Goal: Task Accomplishment & Management: Use online tool/utility

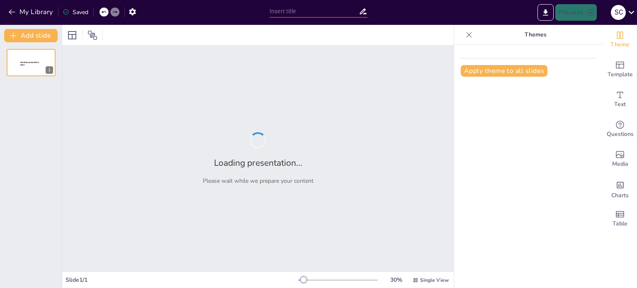
type input "[PERSON_NAME] y Actualización de la Ley de Compras Públicas en Salud"
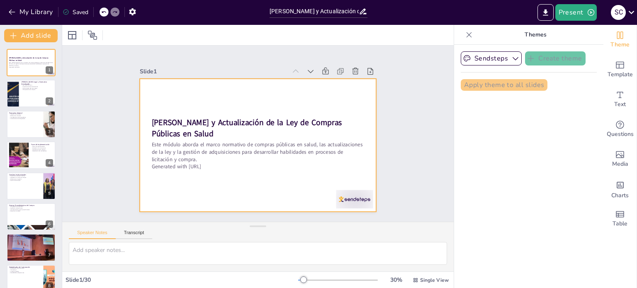
checkbox input "true"
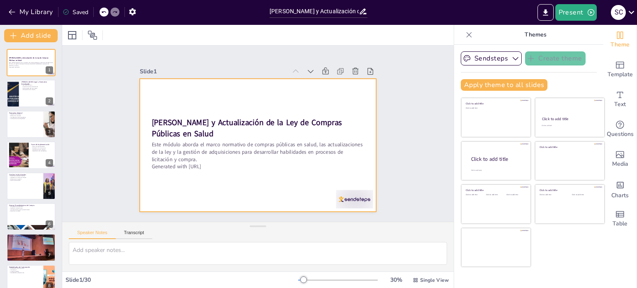
checkbox input "true"
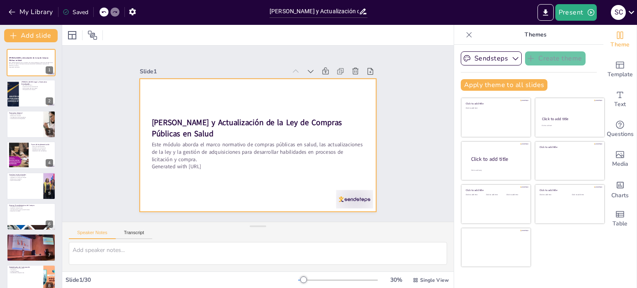
checkbox input "true"
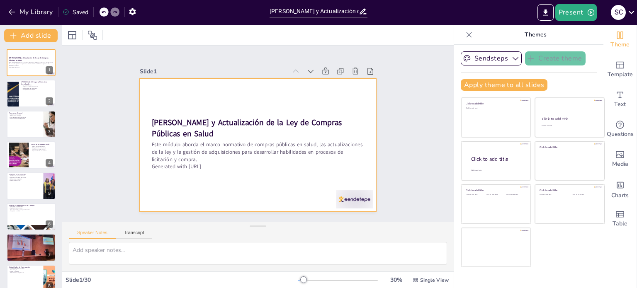
checkbox input "true"
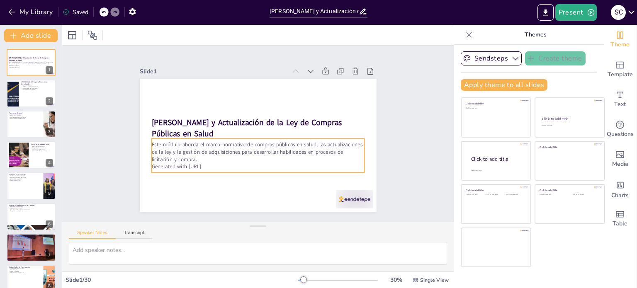
checkbox input "true"
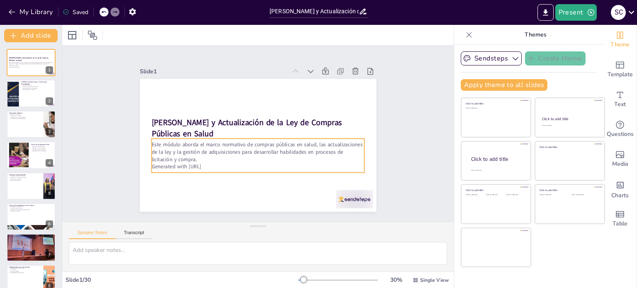
checkbox input "true"
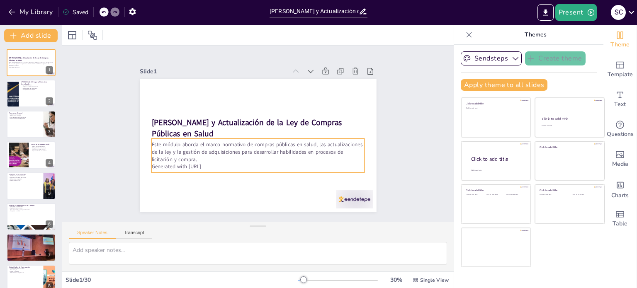
checkbox input "true"
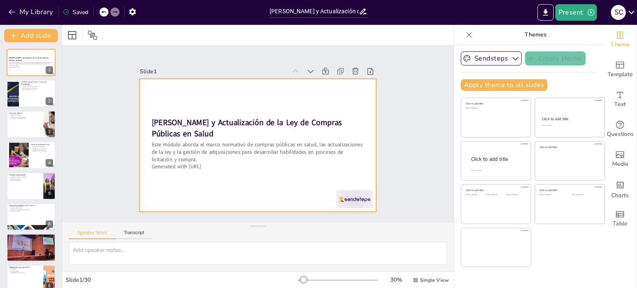
checkbox input "true"
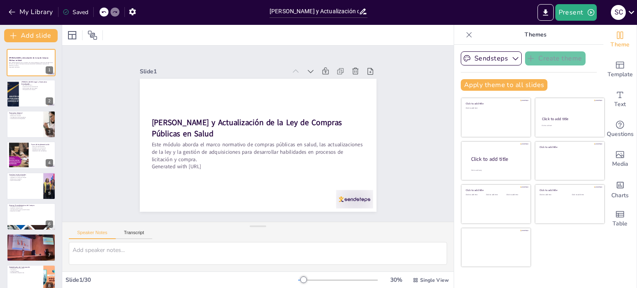
checkbox input "true"
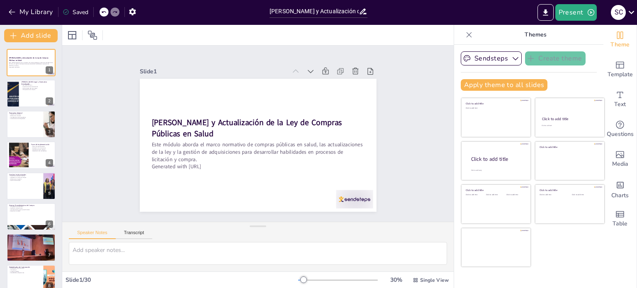
checkbox input "true"
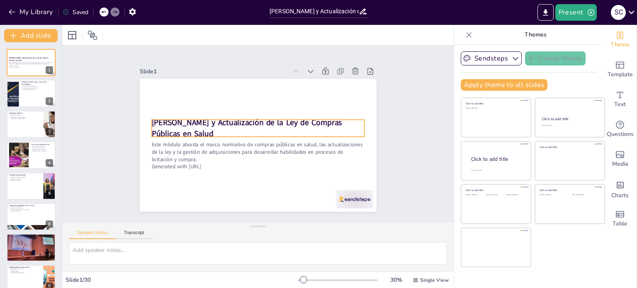
checkbox input "true"
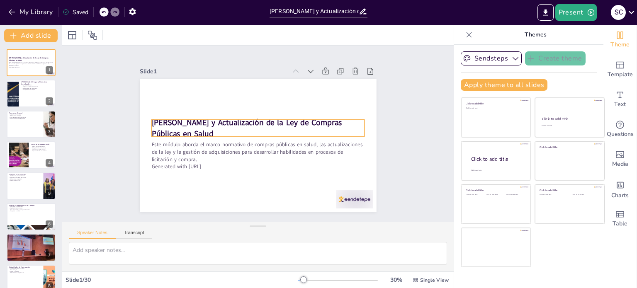
checkbox input "true"
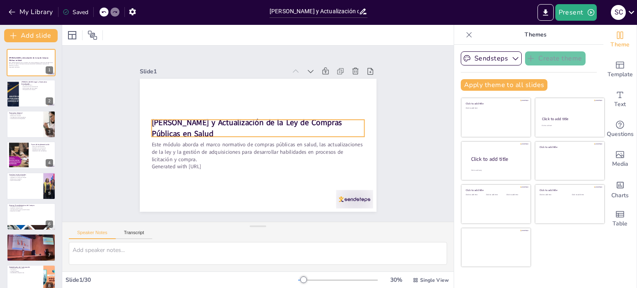
checkbox input "true"
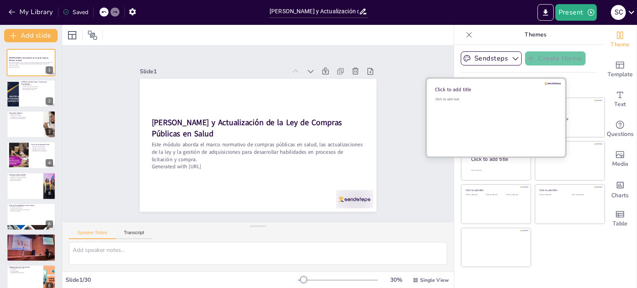
click at [478, 122] on div "Click to add text" at bounding box center [494, 122] width 119 height 51
checkbox input "true"
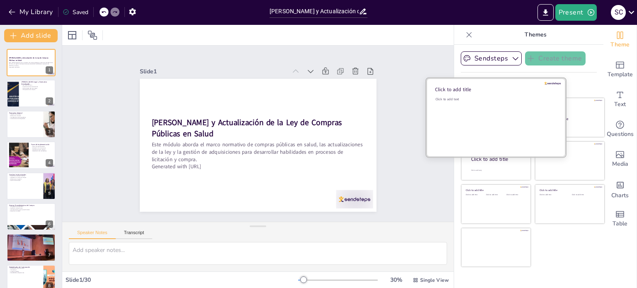
checkbox input "true"
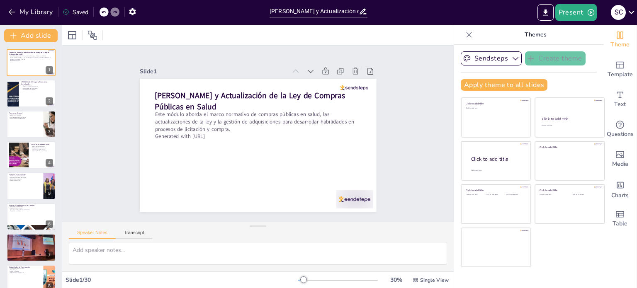
checkbox input "true"
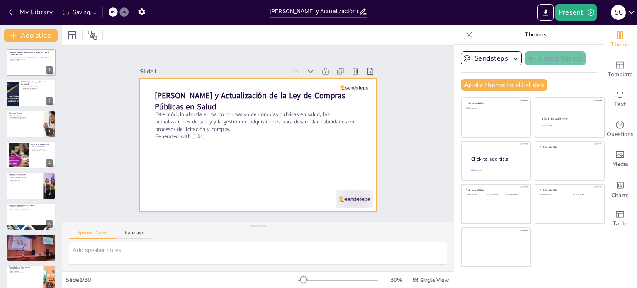
checkbox input "true"
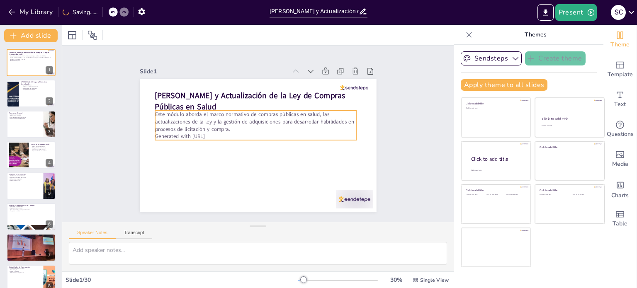
checkbox input "true"
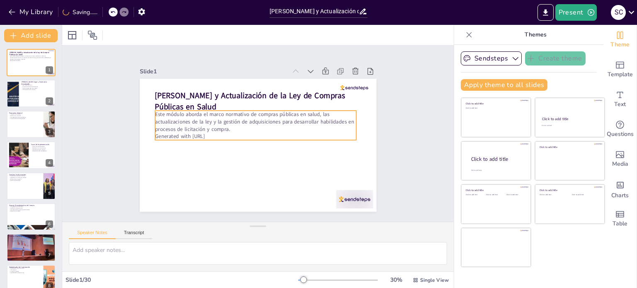
checkbox input "true"
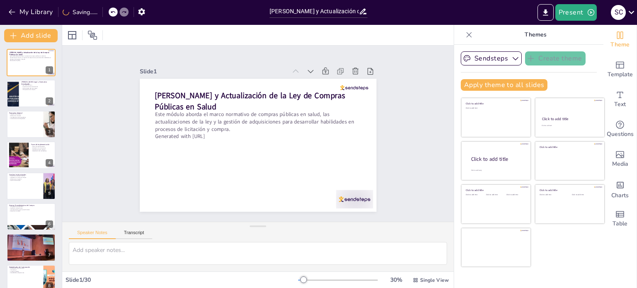
checkbox input "true"
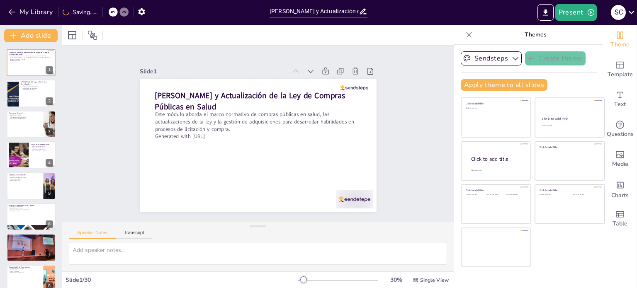
checkbox input "true"
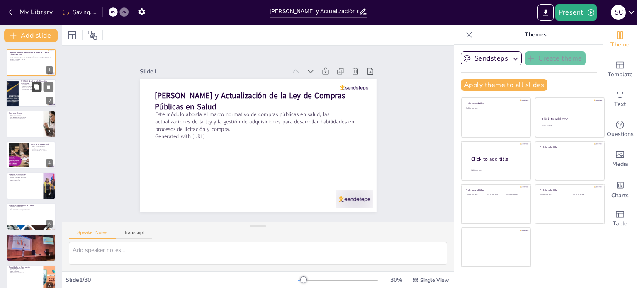
click at [38, 89] on icon at bounding box center [36, 87] width 5 height 5
type textarea "La Ley 19.886 es fundamental para la regulación de las compras públicas, ya que…"
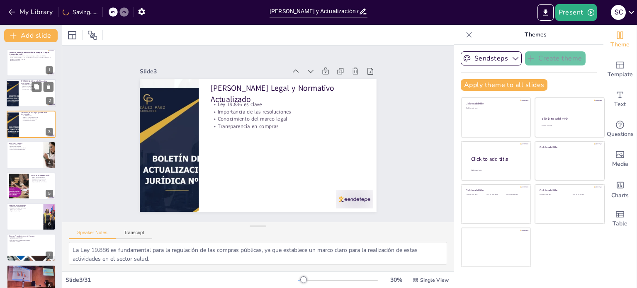
checkbox input "true"
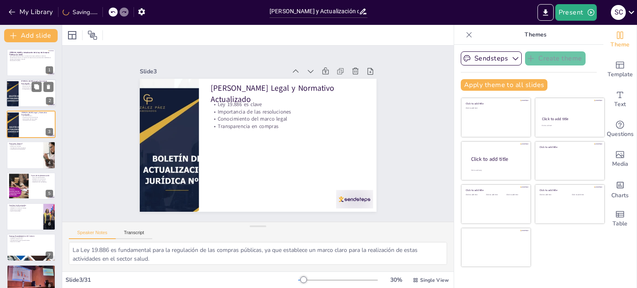
checkbox input "true"
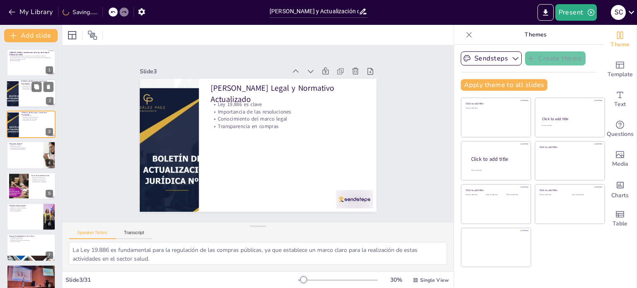
checkbox input "true"
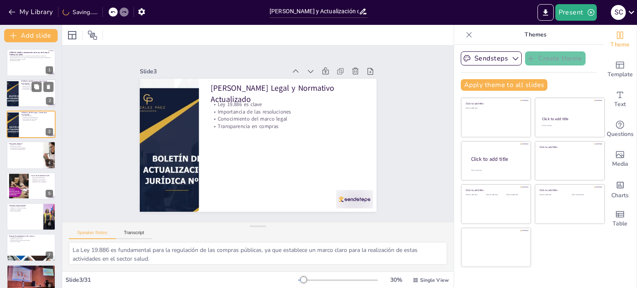
checkbox input "true"
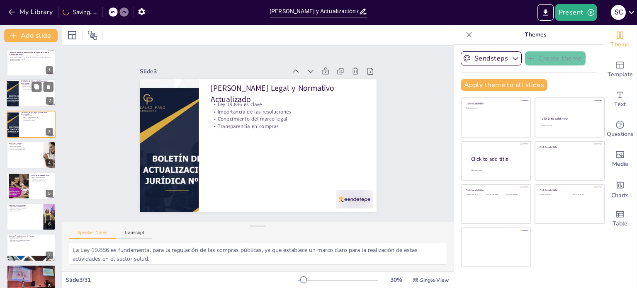
checkbox input "true"
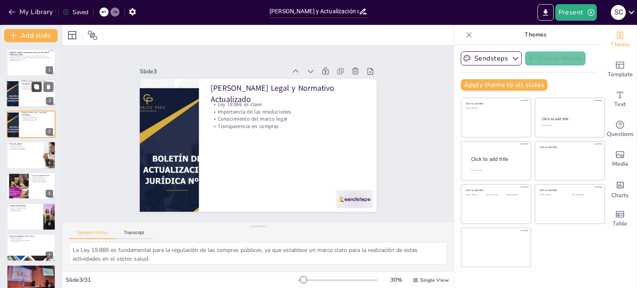
checkbox input "true"
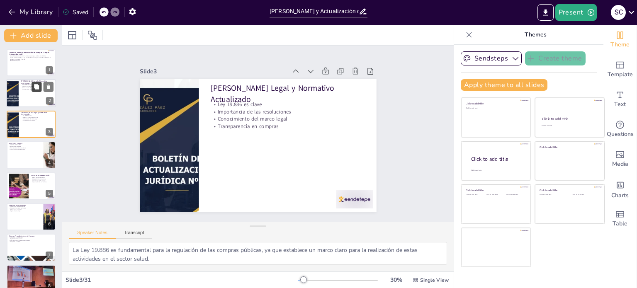
checkbox input "true"
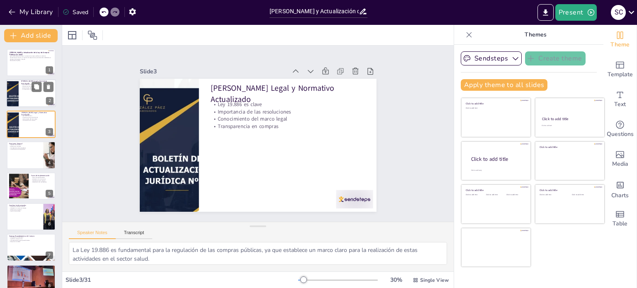
checkbox input "true"
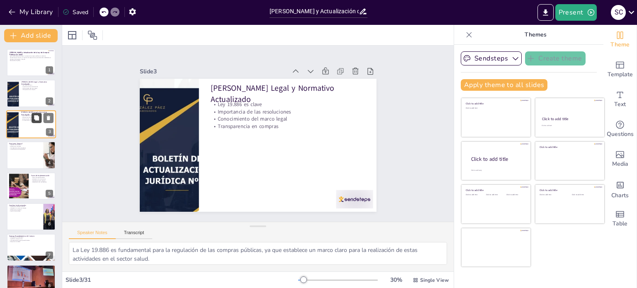
checkbox input "true"
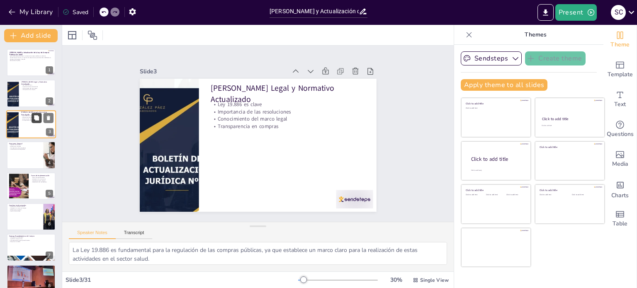
checkbox input "true"
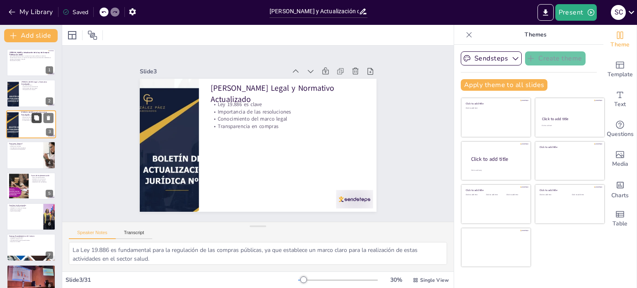
checkbox input "true"
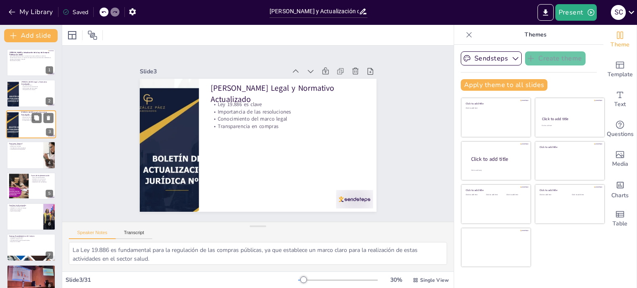
checkbox input "true"
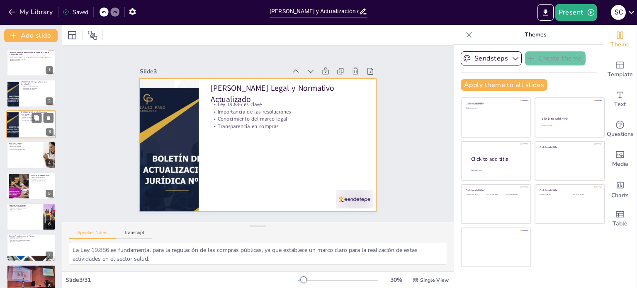
click at [40, 126] on div at bounding box center [31, 124] width 50 height 28
checkbox input "true"
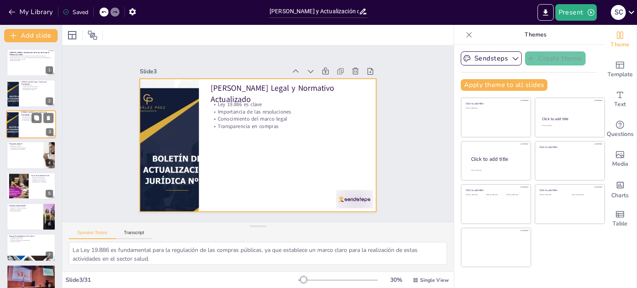
checkbox input "true"
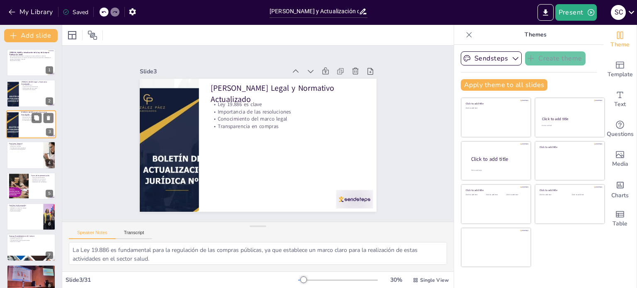
click at [40, 125] on div at bounding box center [31, 124] width 50 height 28
checkbox input "true"
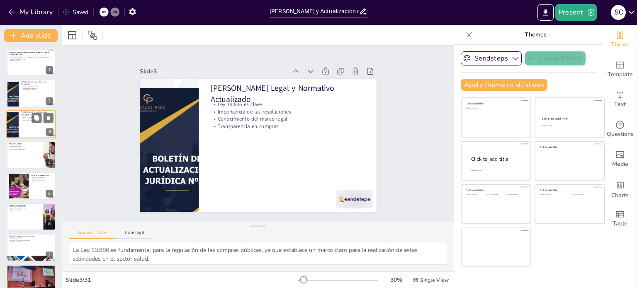
checkbox input "true"
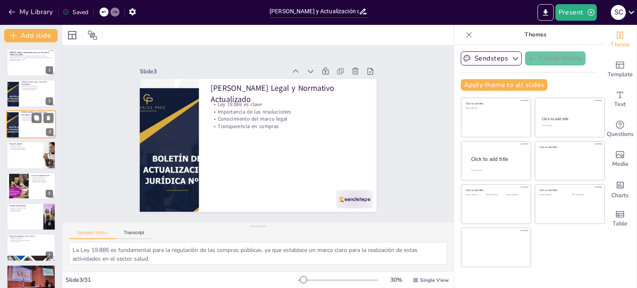
checkbox input "true"
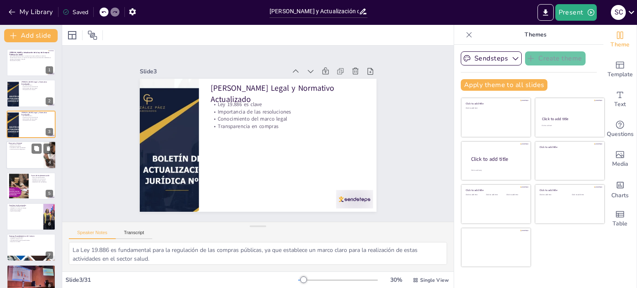
checkbox input "true"
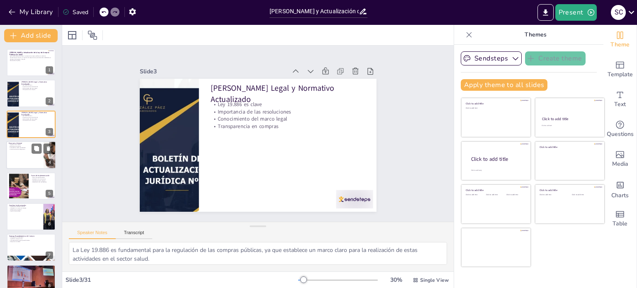
checkbox input "true"
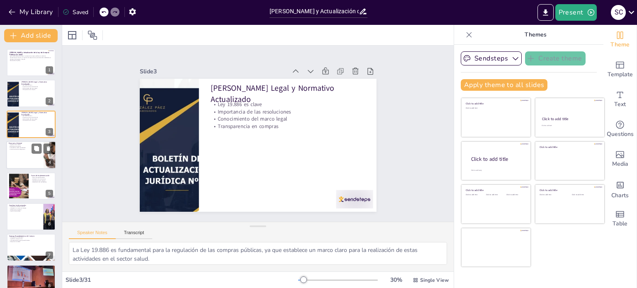
checkbox input "true"
click at [27, 162] on div at bounding box center [31, 155] width 50 height 28
type textarea "La ley de compras públicas tiene un impacto directo en la calidad de los servic…"
checkbox input "true"
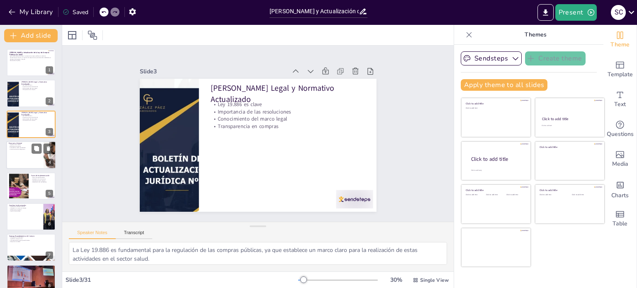
checkbox input "true"
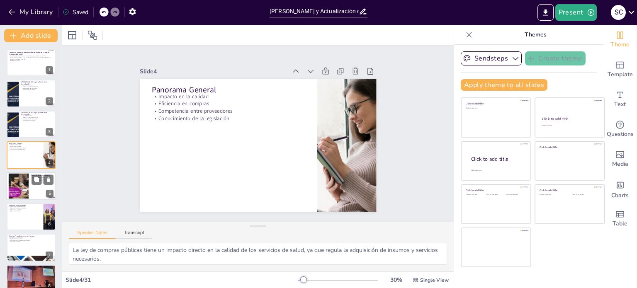
checkbox input "true"
click at [27, 181] on div at bounding box center [18, 185] width 25 height 25
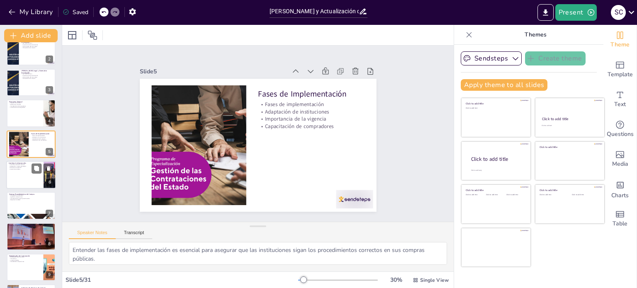
scroll to position [62, 0]
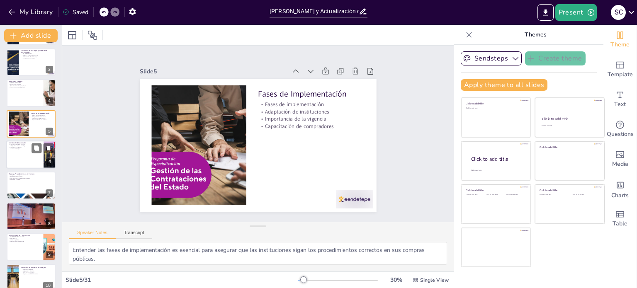
click at [40, 156] on div at bounding box center [31, 155] width 50 height 28
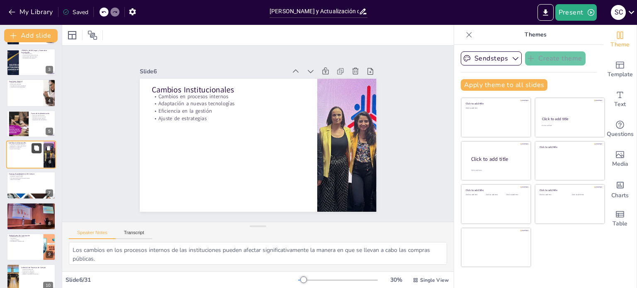
scroll to position [51, 0]
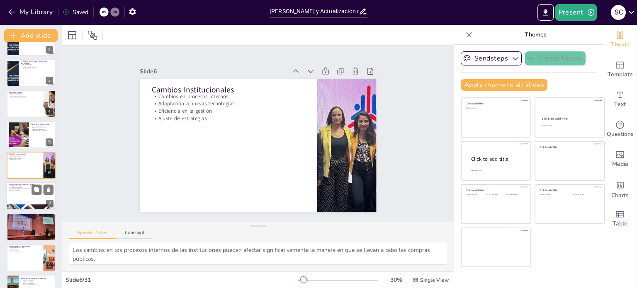
click at [25, 185] on p "Simplificación de procesos" at bounding box center [31, 186] width 45 height 2
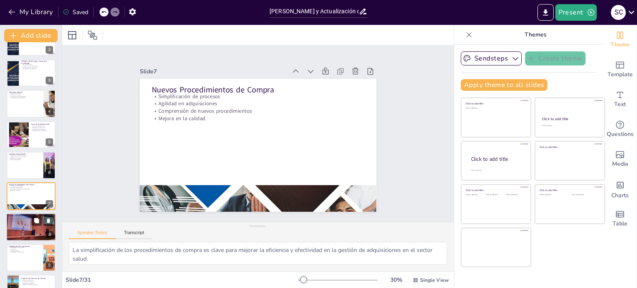
scroll to position [83, 0]
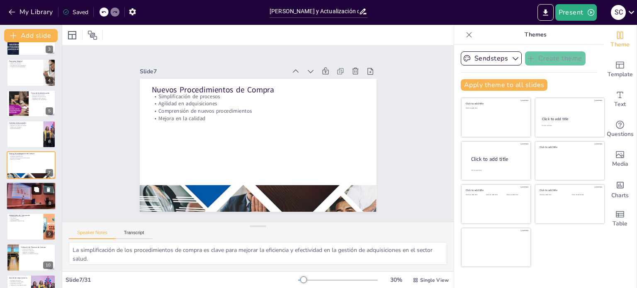
click at [34, 192] on icon at bounding box center [37, 190] width 6 height 6
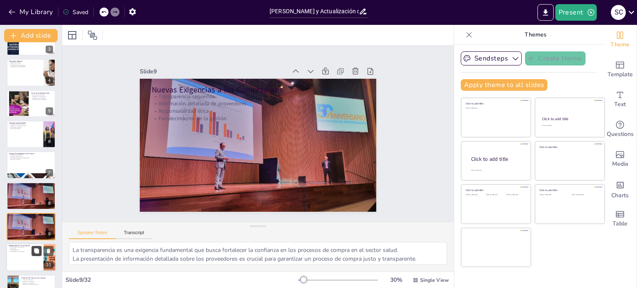
scroll to position [144, 0]
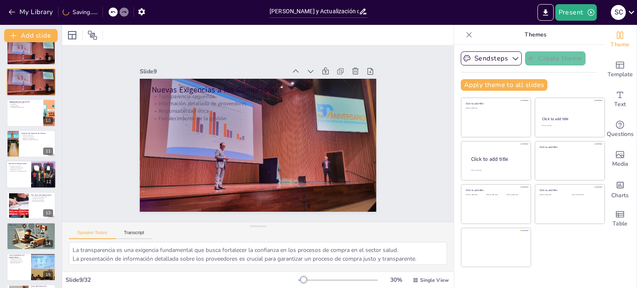
click at [41, 174] on div at bounding box center [44, 175] width 48 height 28
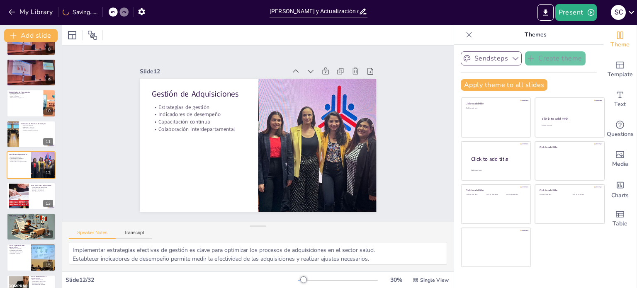
click at [501, 59] on button "Sendsteps" at bounding box center [491, 58] width 61 height 14
click at [557, 76] on div "Sendsteps Create theme Apply theme to all slides Click to add title Click to ad…" at bounding box center [529, 74] width 136 height 46
click at [39, 231] on div at bounding box center [31, 227] width 50 height 29
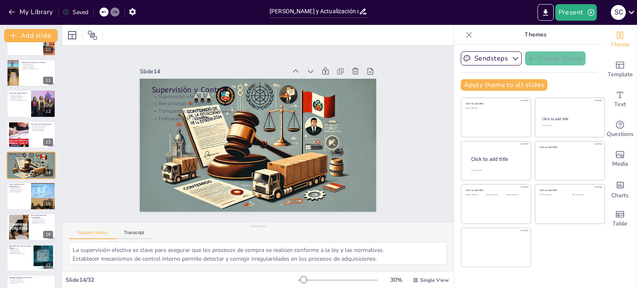
scroll to position [423, 0]
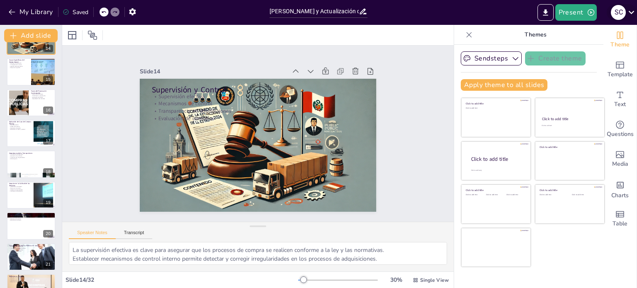
click at [632, 15] on icon at bounding box center [631, 12] width 11 height 11
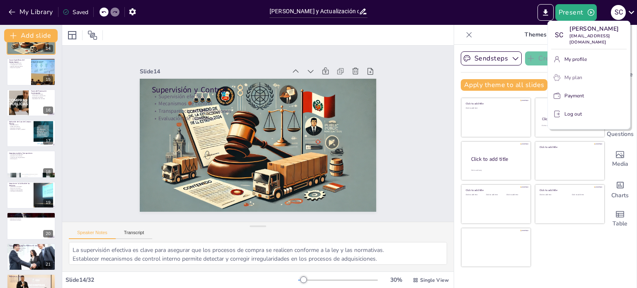
click at [586, 74] on div "My plan" at bounding box center [593, 77] width 59 height 7
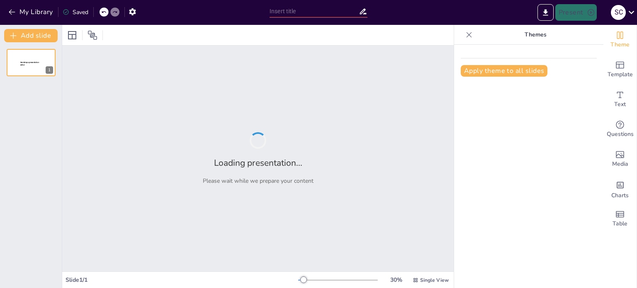
type input "[PERSON_NAME] y Actualización de la Ley de Compras Públicas en Salud"
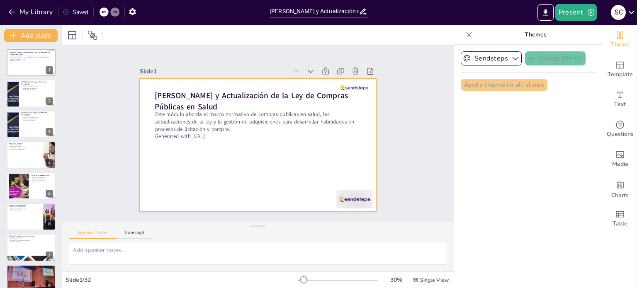
checkbox input "true"
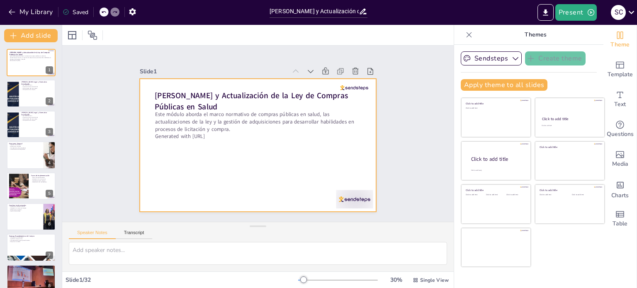
checkbox input "true"
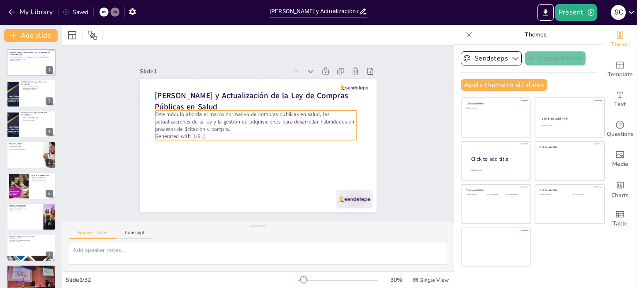
checkbox input "true"
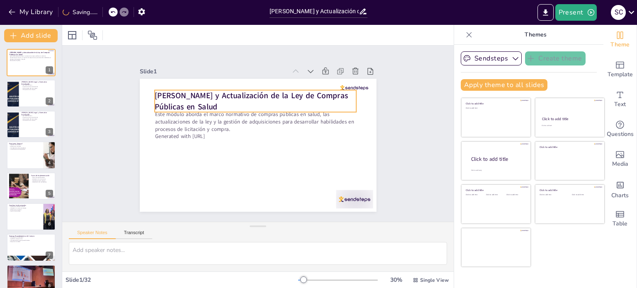
checkbox input "true"
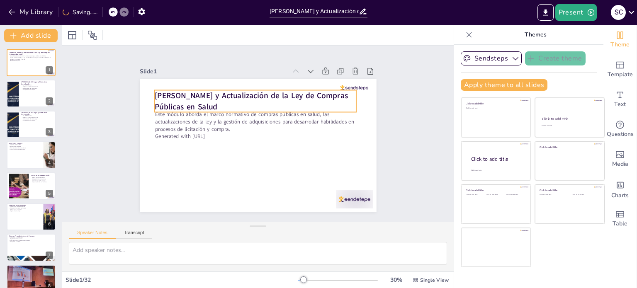
checkbox input "true"
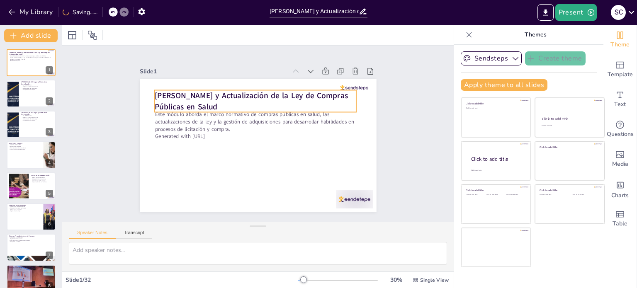
checkbox input "true"
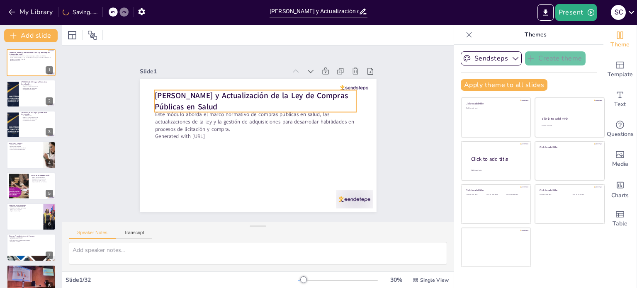
checkbox input "true"
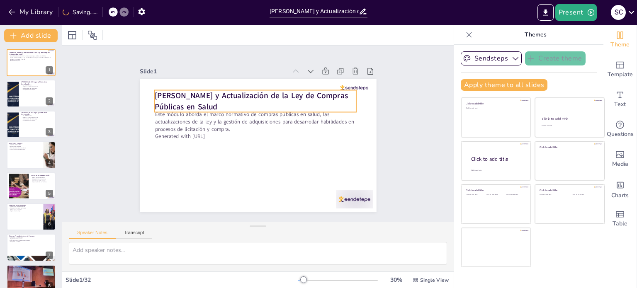
checkbox input "true"
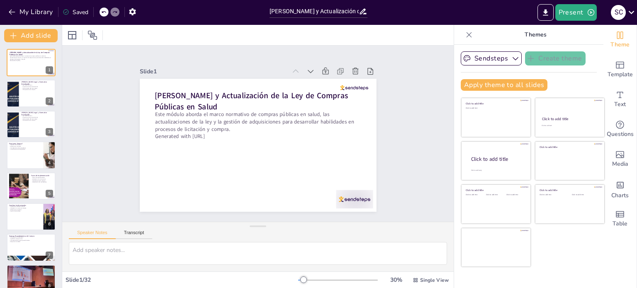
checkbox input "true"
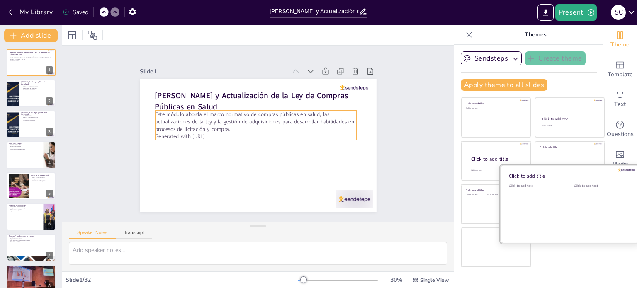
checkbox input "true"
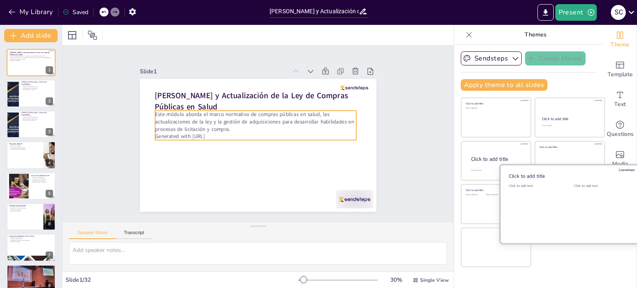
checkbox input "true"
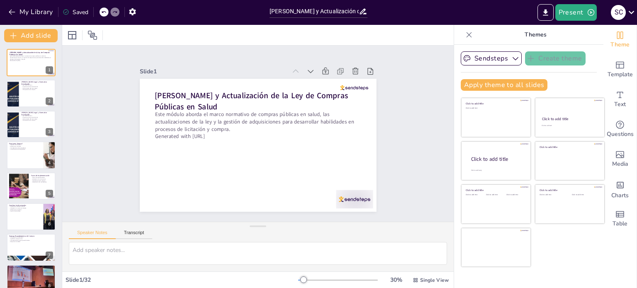
checkbox input "true"
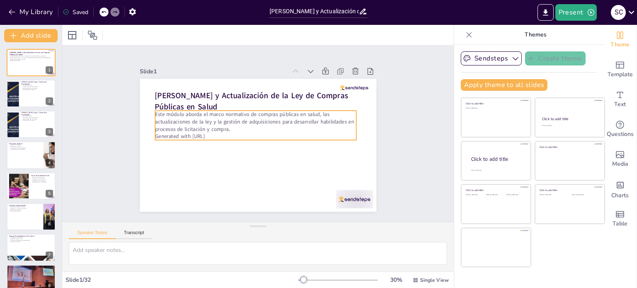
checkbox input "true"
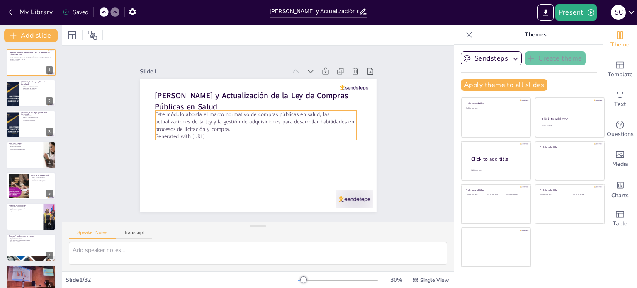
checkbox input "true"
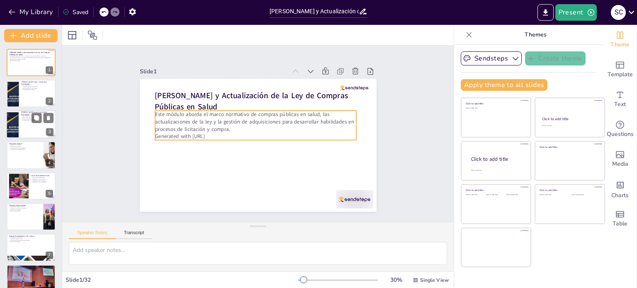
checkbox input "true"
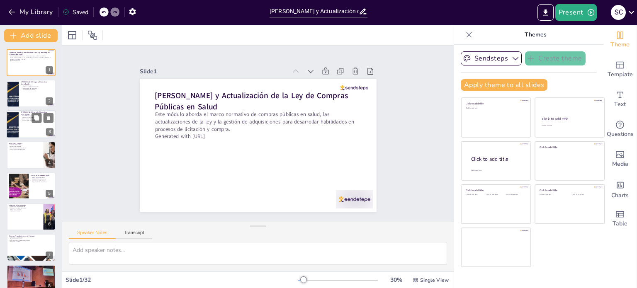
checkbox input "true"
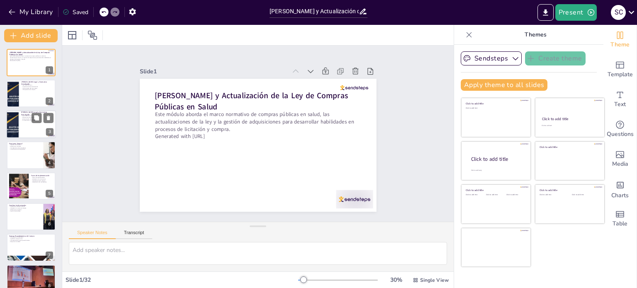
checkbox input "true"
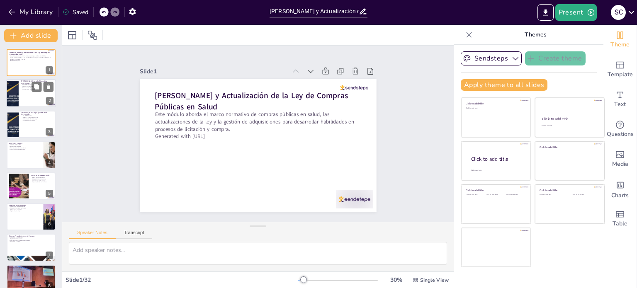
checkbox input "true"
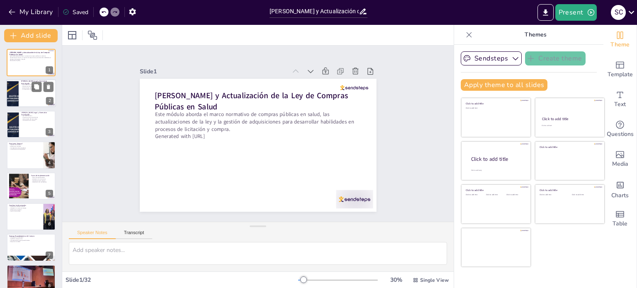
checkbox input "true"
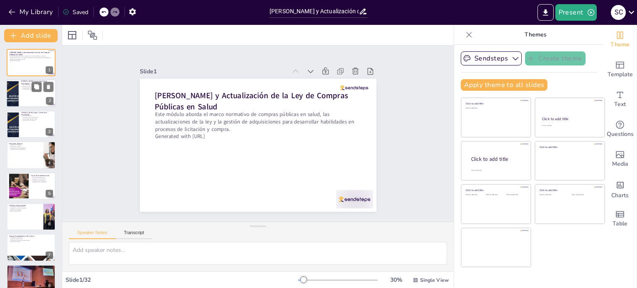
checkbox input "true"
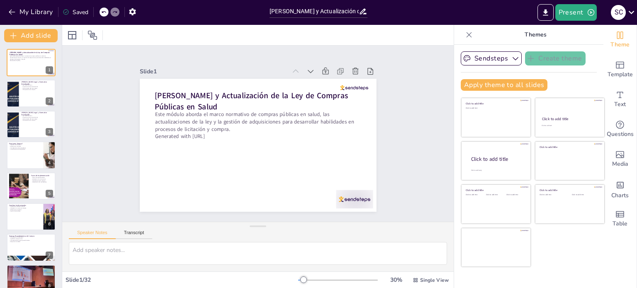
checkbox input "true"
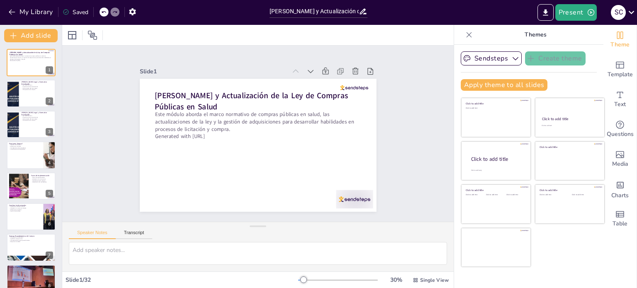
checkbox input "true"
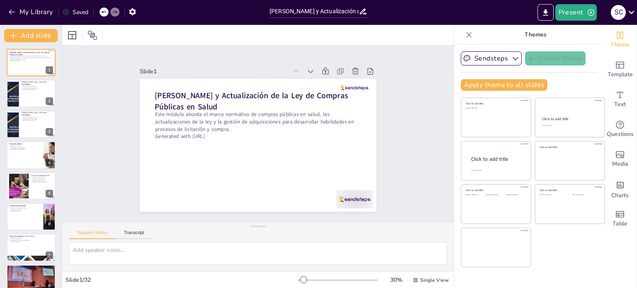
checkbox input "true"
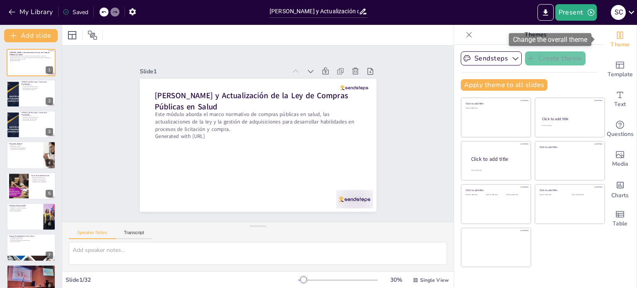
click at [618, 41] on span "Theme" at bounding box center [620, 44] width 19 height 9
checkbox input "true"
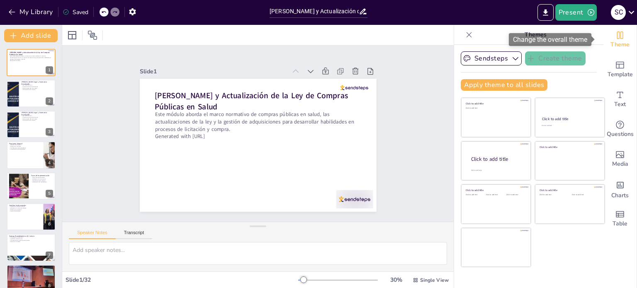
checkbox input "true"
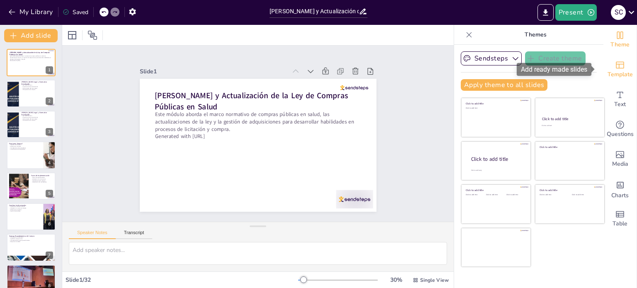
click at [616, 68] on icon "Add ready made slides" at bounding box center [620, 65] width 8 height 7
checkbox input "true"
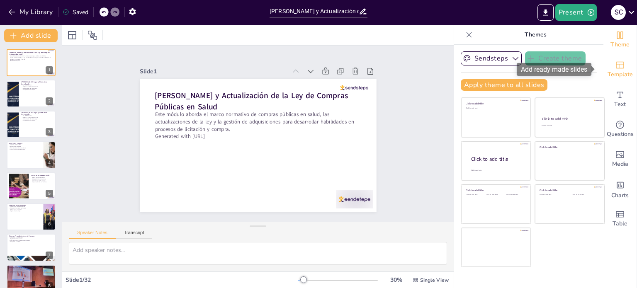
checkbox input "true"
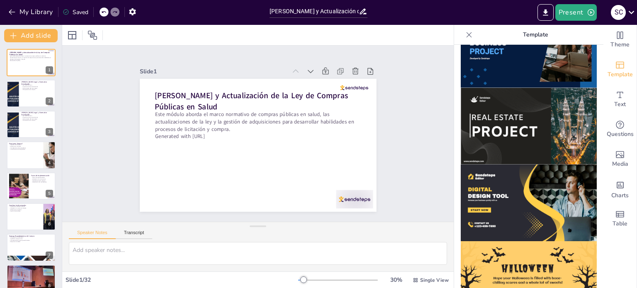
scroll to position [725, 0]
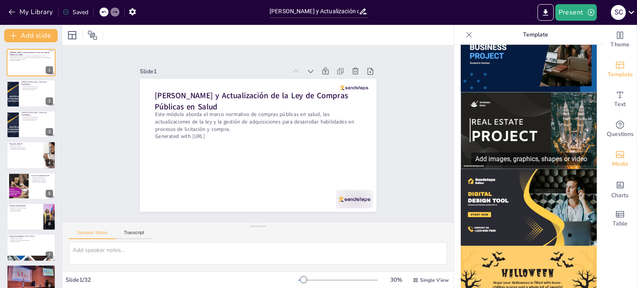
click at [612, 162] on span "Media" at bounding box center [620, 164] width 16 height 9
checkbox input "true"
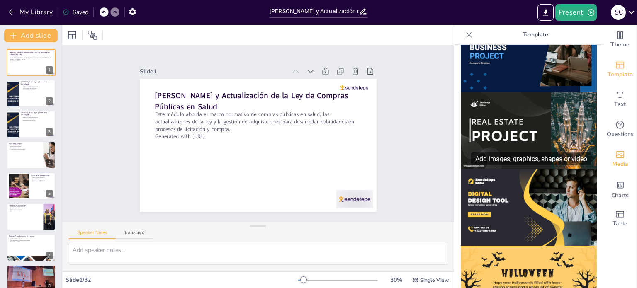
checkbox input "true"
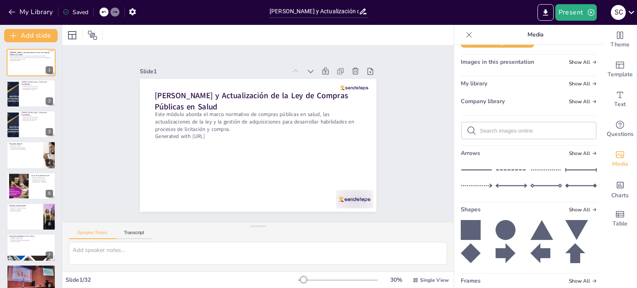
scroll to position [41, 0]
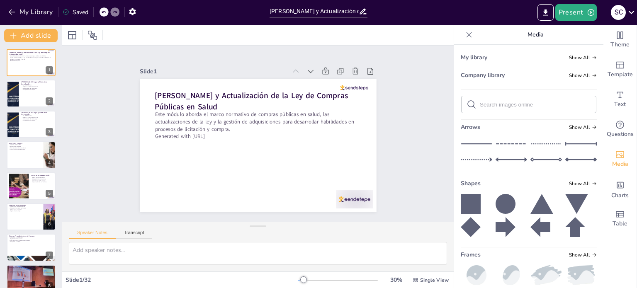
checkbox input "true"
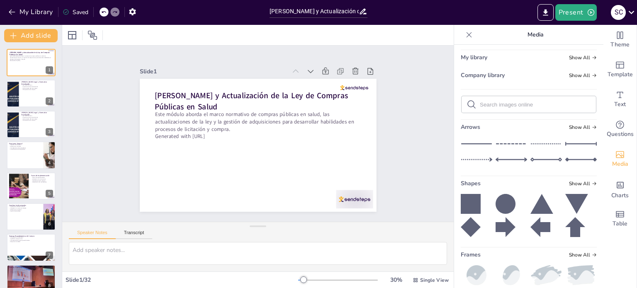
checkbox input "true"
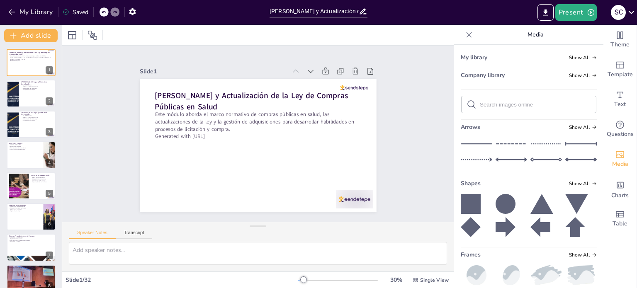
checkbox input "true"
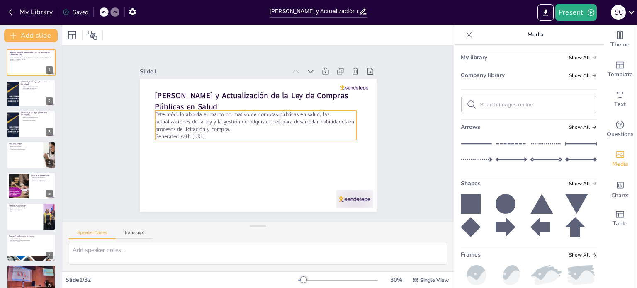
checkbox input "true"
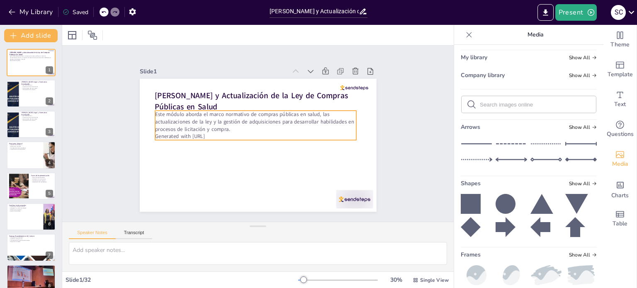
checkbox input "true"
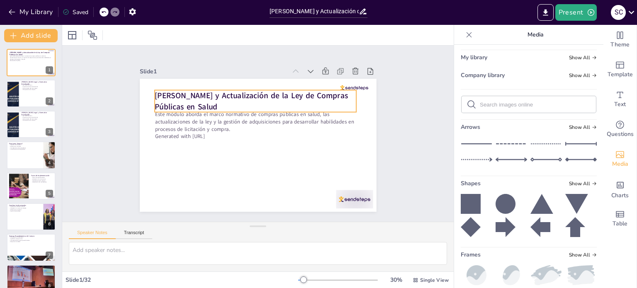
checkbox input "true"
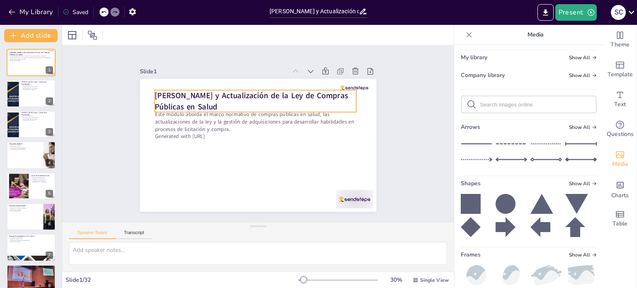
checkbox input "true"
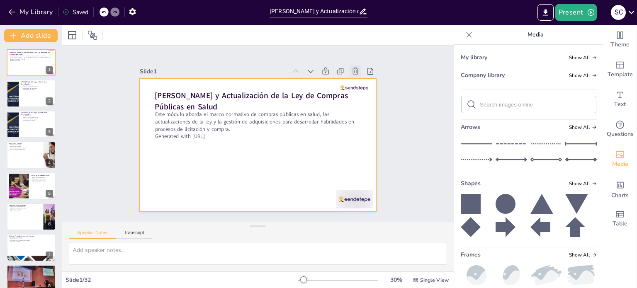
checkbox input "true"
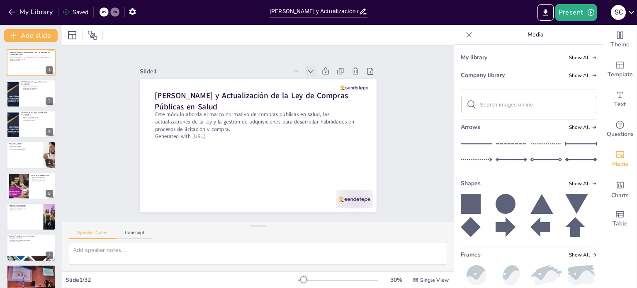
click at [331, 109] on icon at bounding box center [337, 115] width 12 height 12
checkbox input "true"
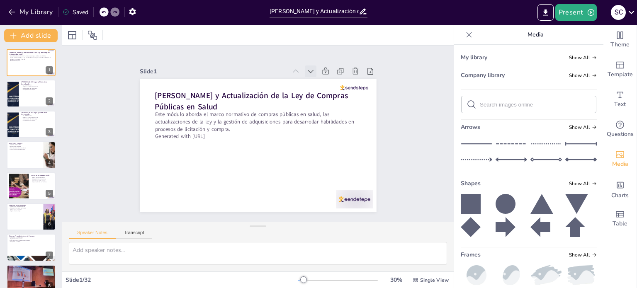
checkbox input "true"
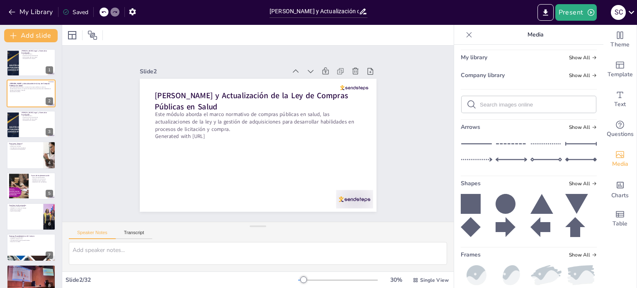
checkbox input "true"
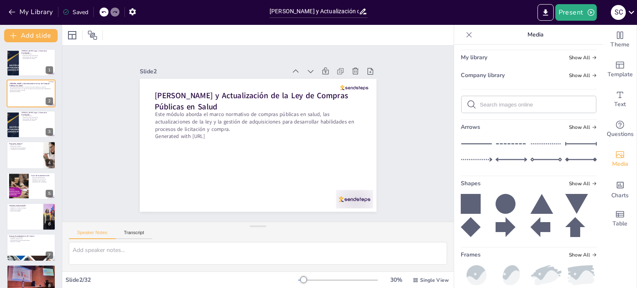
checkbox input "true"
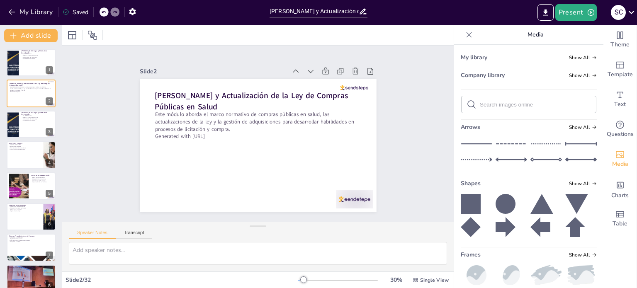
checkbox input "true"
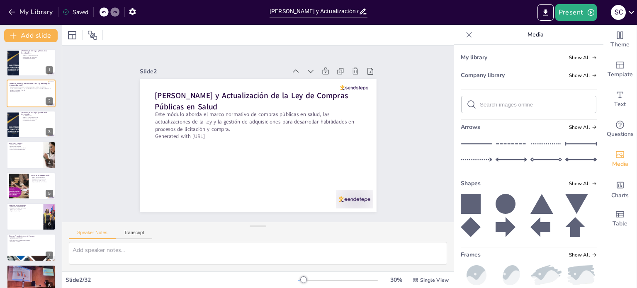
checkbox input "true"
click at [95, 37] on icon at bounding box center [93, 35] width 10 height 10
checkbox input "true"
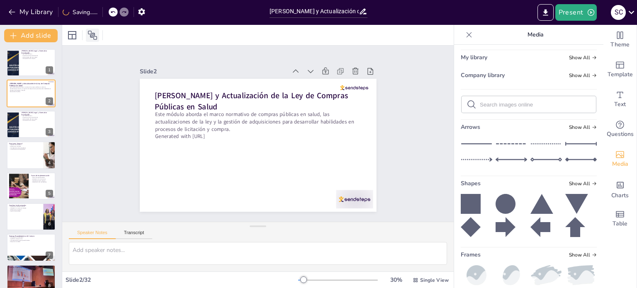
checkbox input "true"
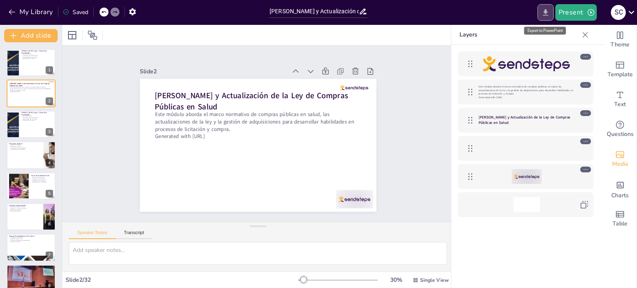
click at [545, 12] on icon "Export to PowerPoint" at bounding box center [545, 12] width 9 height 9
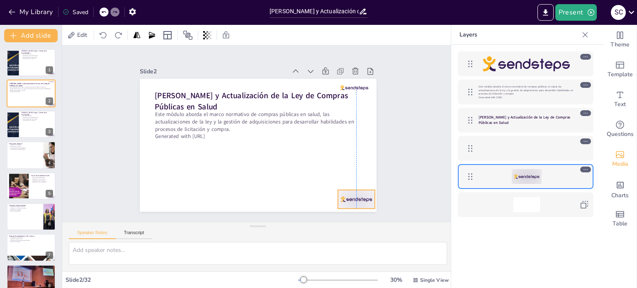
click at [341, 198] on div at bounding box center [349, 209] width 39 height 22
click at [345, 192] on div at bounding box center [349, 197] width 37 height 10
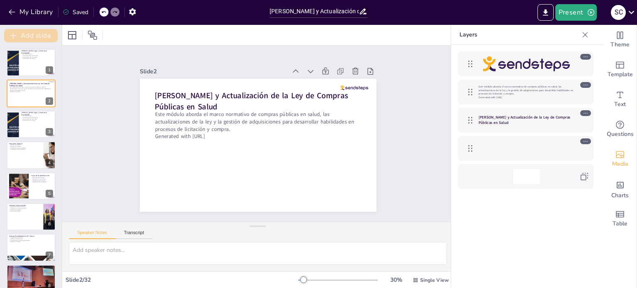
click at [47, 36] on button "Add slide" at bounding box center [31, 35] width 54 height 13
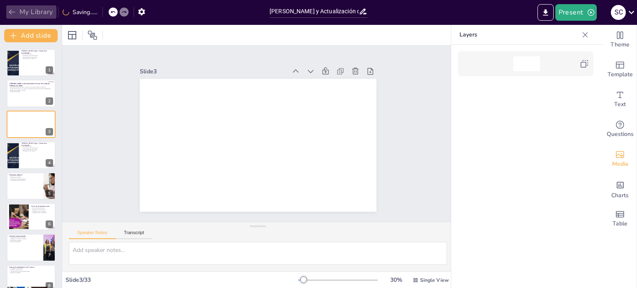
click at [35, 13] on button "My Library" at bounding box center [31, 11] width 50 height 13
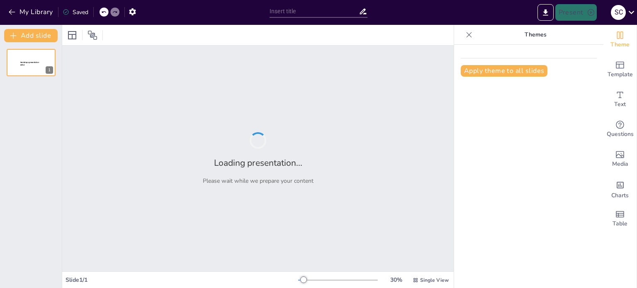
type input "Normativa Actualizada para la Adquisición en el Sector Salud"
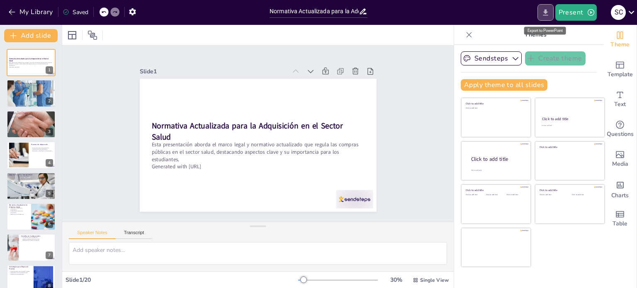
click at [544, 13] on icon "Export to PowerPoint" at bounding box center [545, 12] width 9 height 9
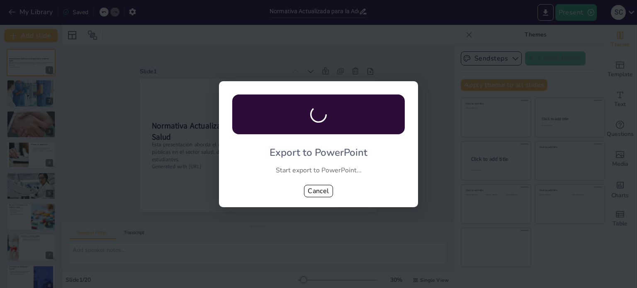
checkbox input "true"
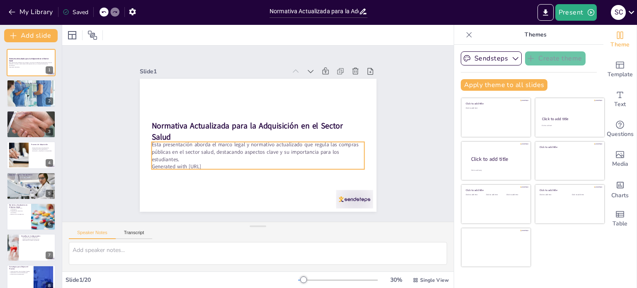
checkbox input "true"
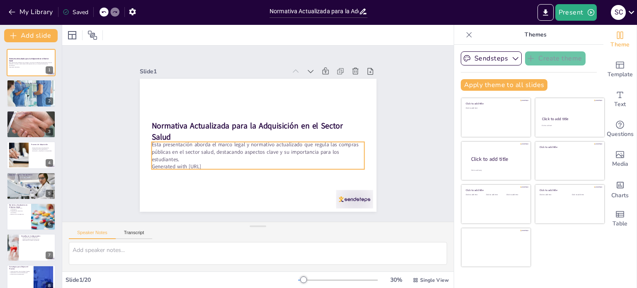
checkbox input "true"
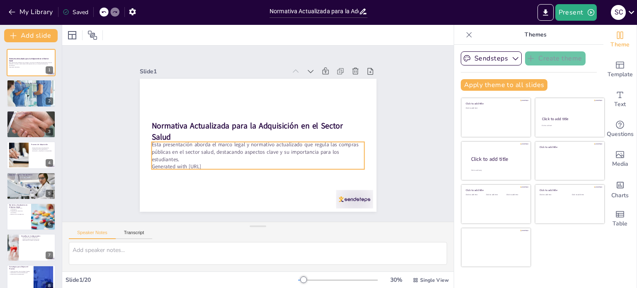
checkbox input "true"
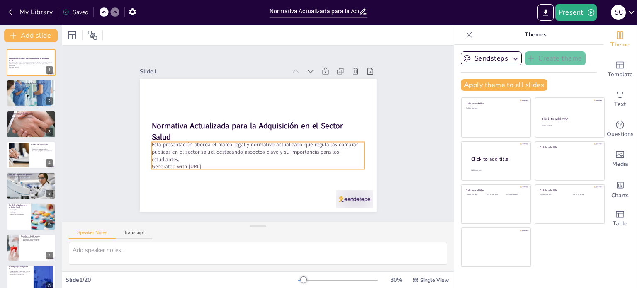
checkbox input "true"
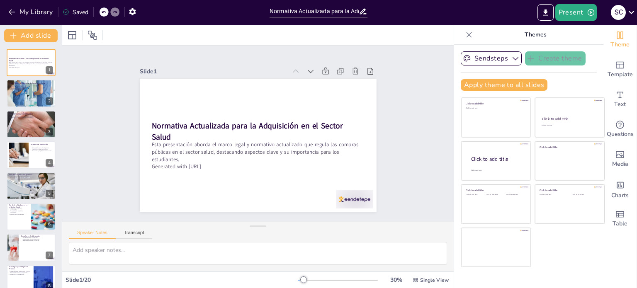
checkbox input "true"
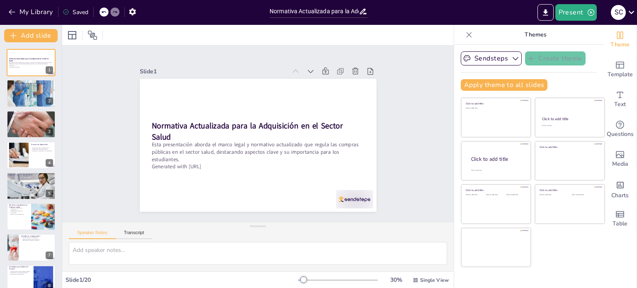
checkbox input "true"
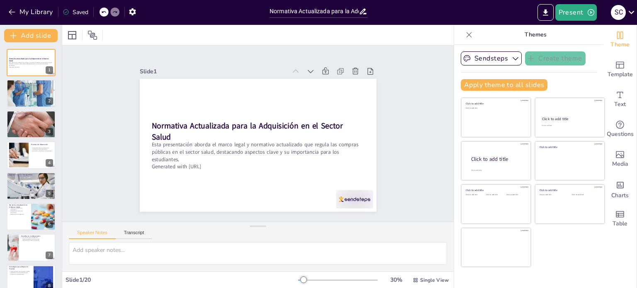
checkbox input "true"
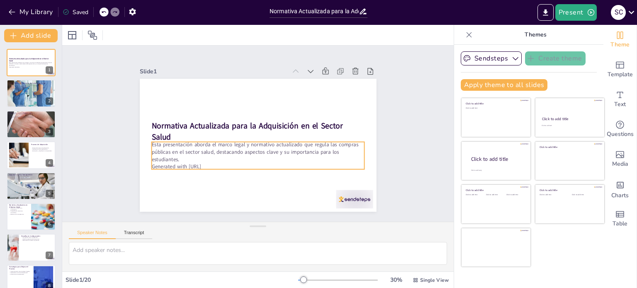
checkbox input "true"
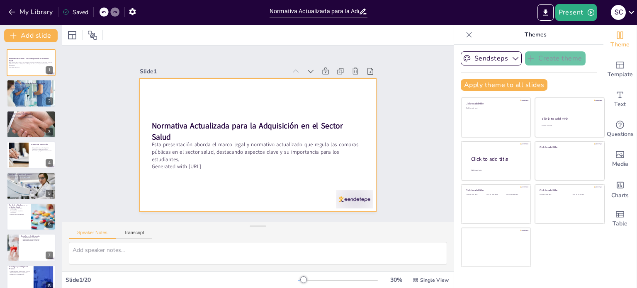
checkbox input "true"
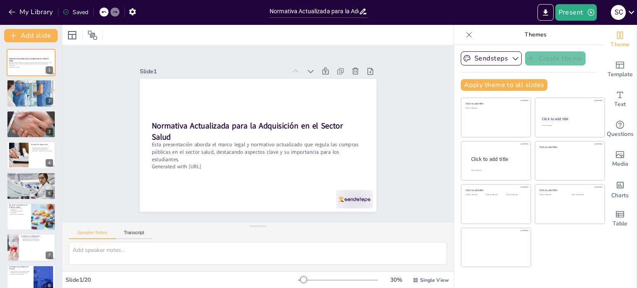
checkbox input "true"
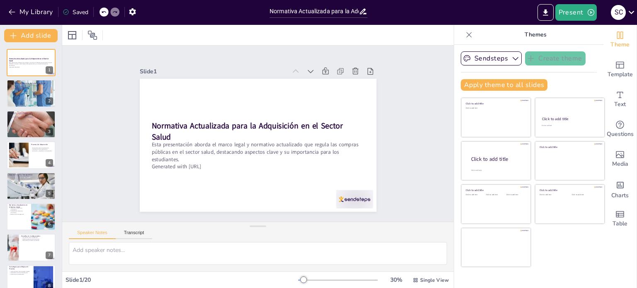
checkbox input "true"
